Goal: Register for event/course

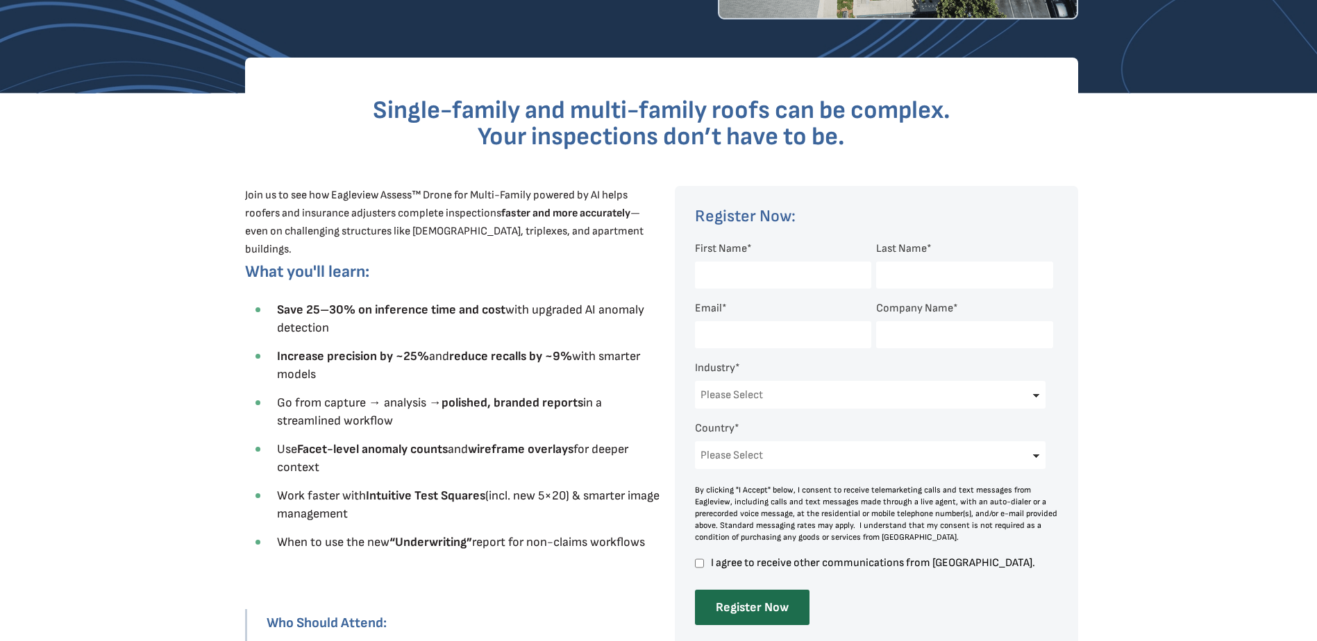
scroll to position [347, 0]
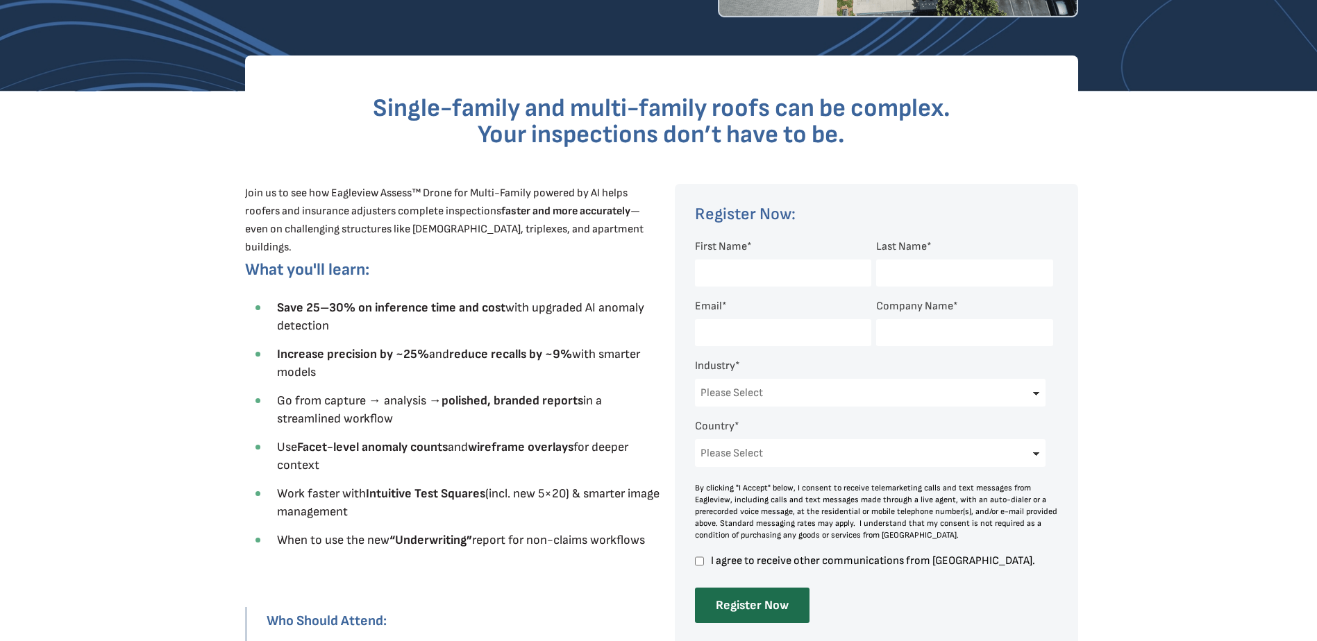
click at [707, 277] on input "First Name *" at bounding box center [783, 273] width 176 height 27
type input "[PERSON_NAME]"
type input "Tant"
type input "[EMAIL_ADDRESS][DOMAIN_NAME]"
type input "[PERSON_NAME] Claims Consultants"
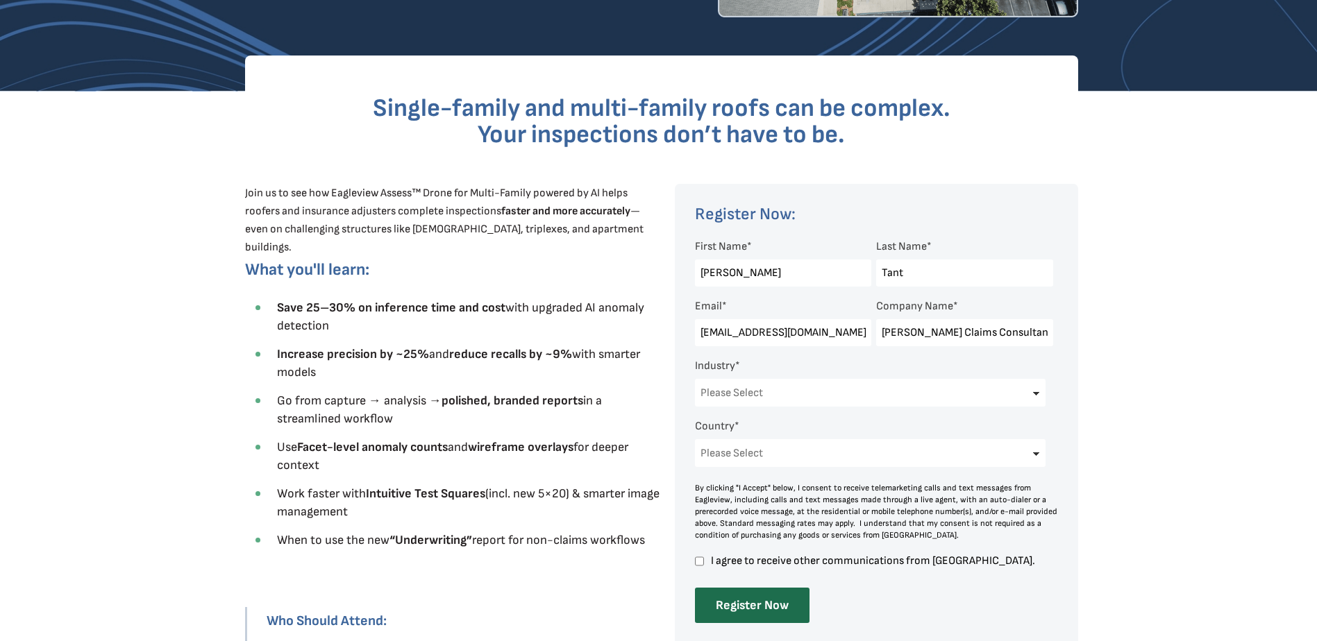
select select "[GEOGRAPHIC_DATA]"
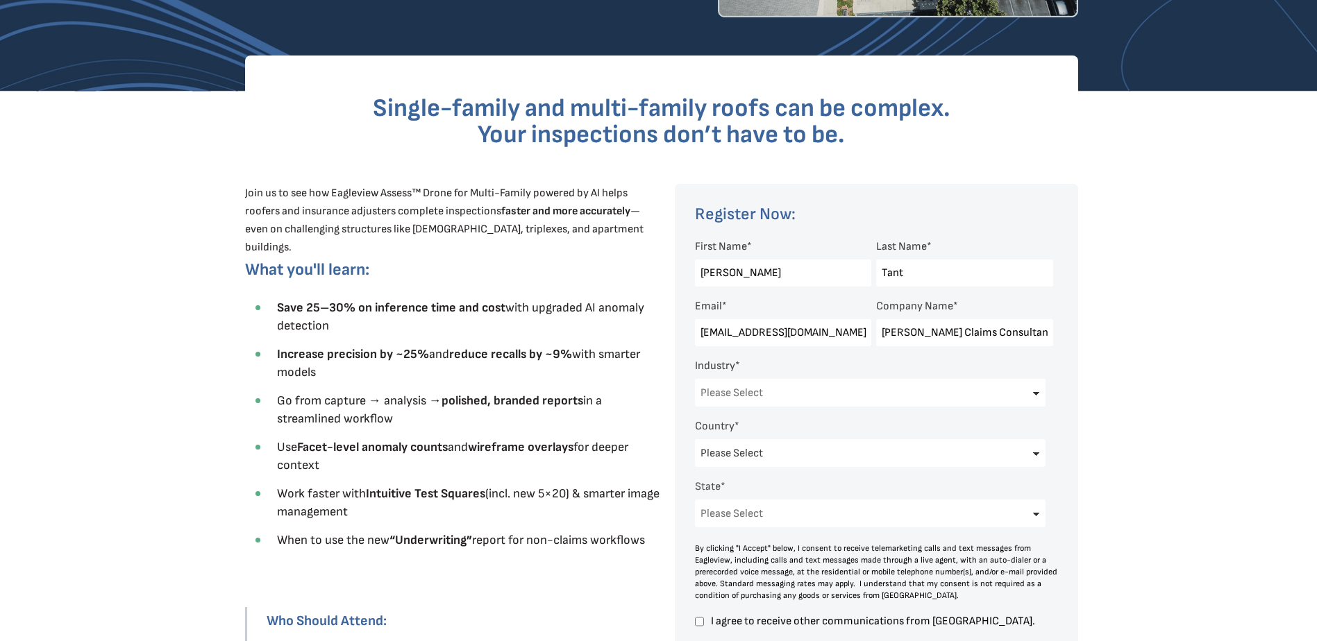
select select "[US_STATE]"
click at [838, 394] on select "Please Select Architects & Engineering Construction Electric/Gas Utilities Gove…" at bounding box center [870, 393] width 351 height 28
select select "Insurance"
click at [695, 379] on select "Please Select Architects & Engineering Construction Electric/Gas Utilities Gove…" at bounding box center [870, 393] width 351 height 28
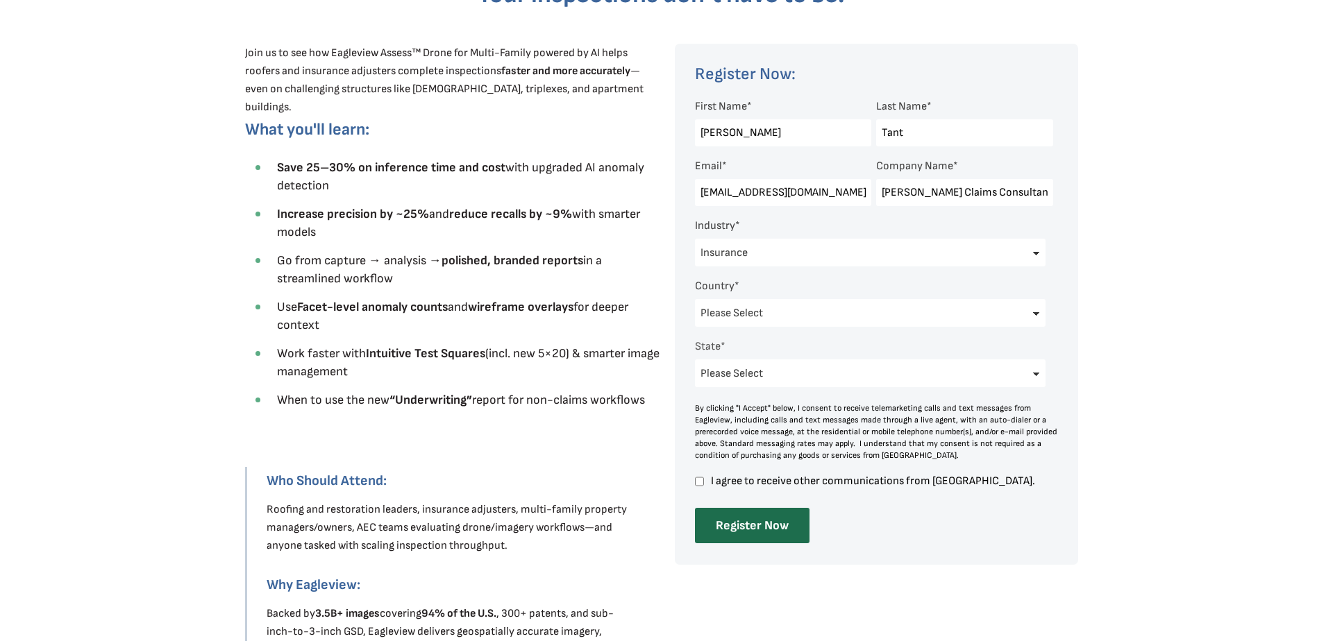
scroll to position [555, 0]
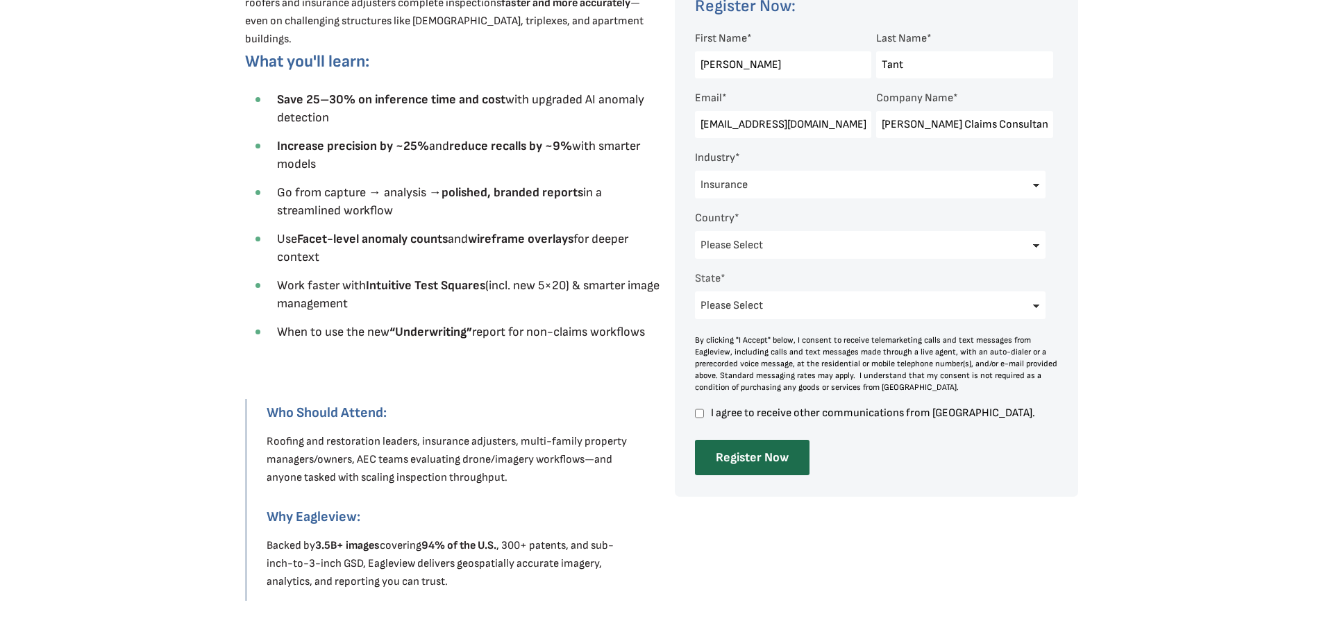
click at [697, 414] on input "I agree to receive other communications from [GEOGRAPHIC_DATA]." at bounding box center [699, 413] width 9 height 12
checkbox input "true"
click at [719, 459] on input "Register Now" at bounding box center [752, 457] width 115 height 35
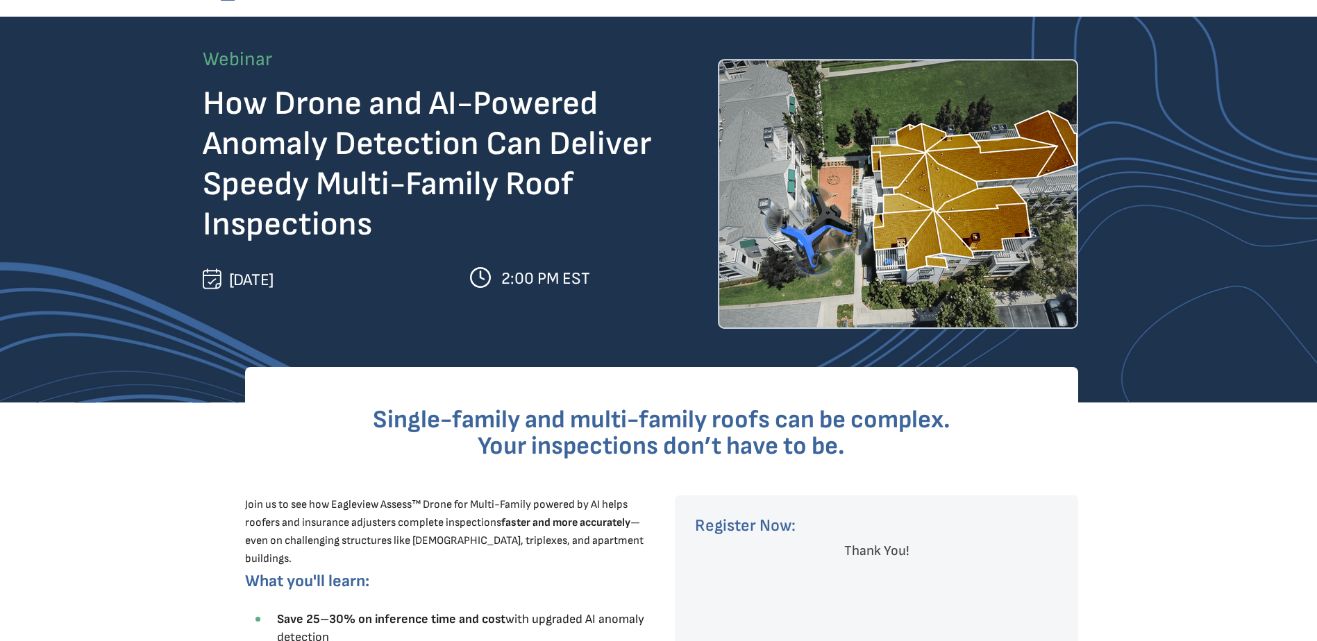
scroll to position [0, 0]
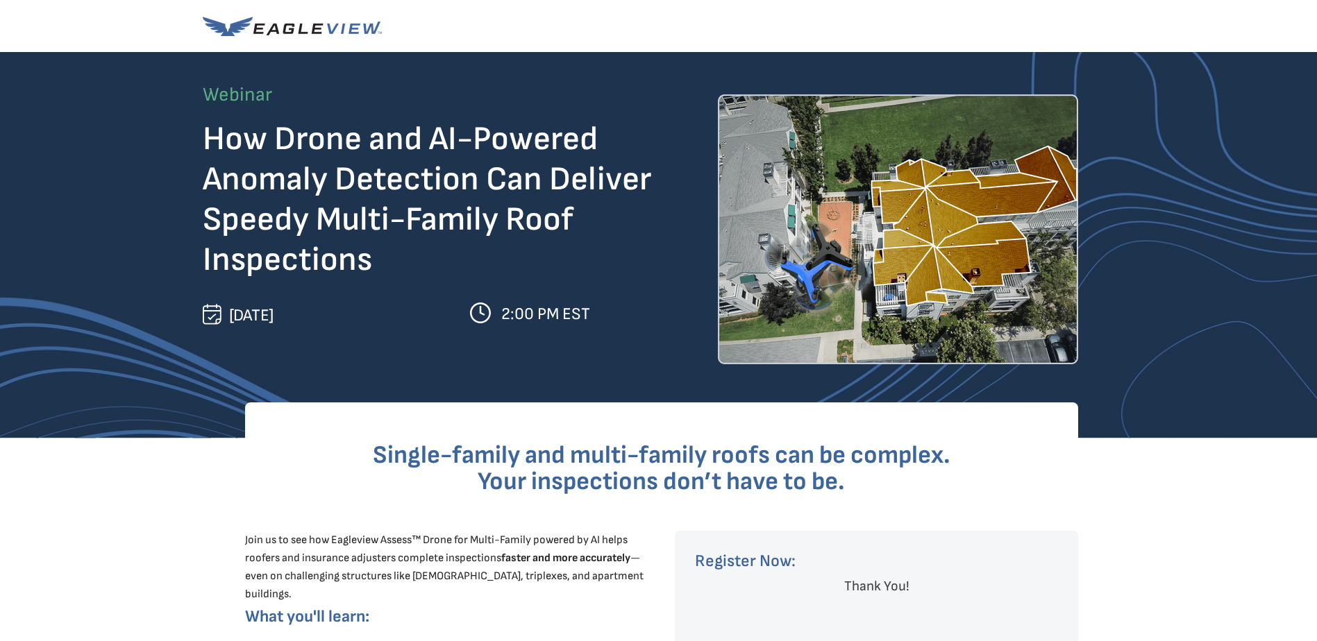
click at [207, 316] on img at bounding box center [212, 314] width 19 height 21
